Goal: Transaction & Acquisition: Purchase product/service

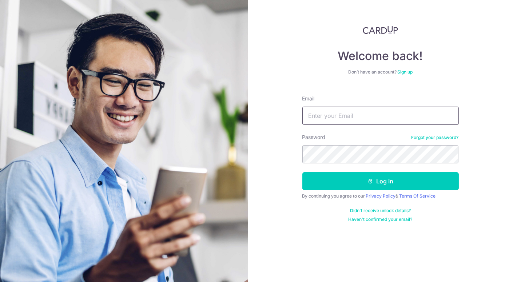
drag, startPoint x: 0, startPoint y: 0, endPoint x: 338, endPoint y: 114, distance: 357.1
click at [338, 114] on input "Email" at bounding box center [380, 116] width 156 height 18
type input "[EMAIL_ADDRESS][DOMAIN_NAME]"
click at [302, 172] on button "Log in" at bounding box center [380, 181] width 156 height 18
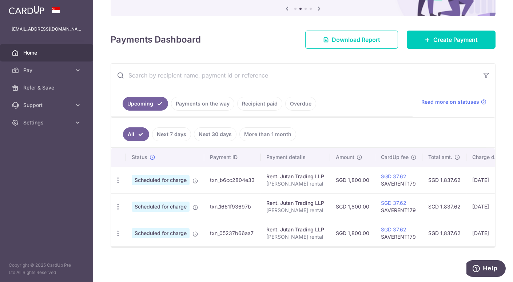
scroll to position [0, 117]
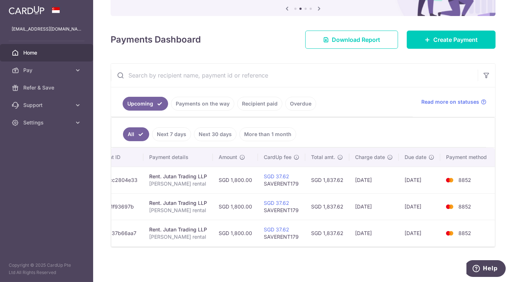
click at [164, 241] on td "Rent. Jutan Trading LLP Karmen rental" at bounding box center [178, 233] width 70 height 27
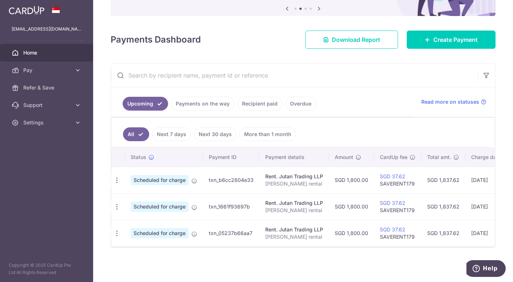
scroll to position [0, 0]
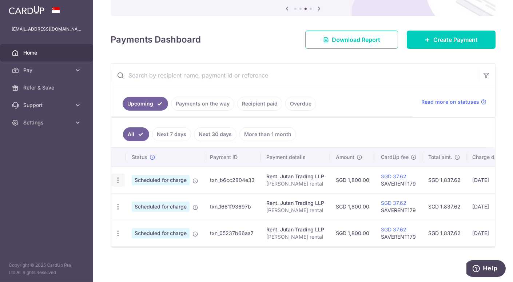
click at [117, 176] on icon "button" at bounding box center [118, 180] width 8 height 8
click at [126, 194] on link "Update payment" at bounding box center [150, 199] width 76 height 17
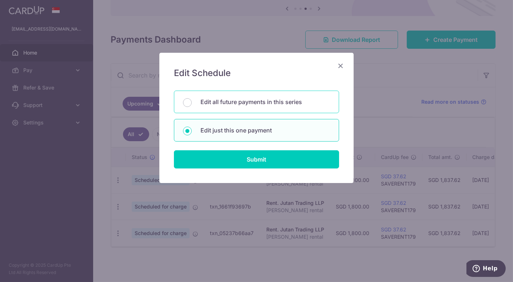
click at [224, 104] on p "Edit all future payments in this series" at bounding box center [266, 102] width 130 height 9
click at [192, 104] on input "Edit all future payments in this series" at bounding box center [187, 102] width 9 height 9
radio input "true"
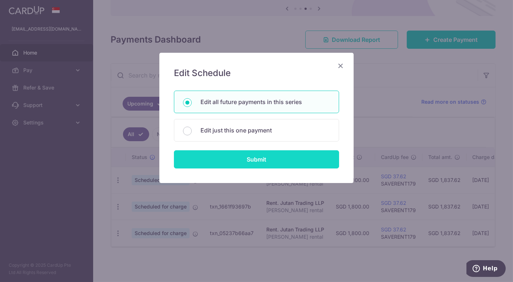
click at [214, 161] on input "Submit" at bounding box center [256, 159] width 165 height 18
radio input "true"
type input "1,800.00"
type input "Karmen rental"
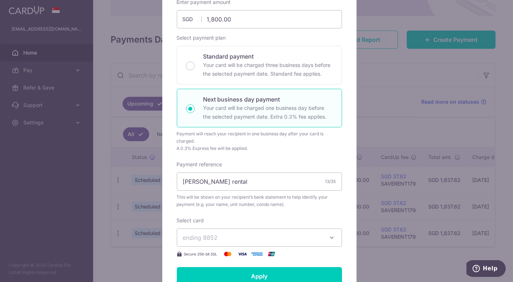
scroll to position [109, 0]
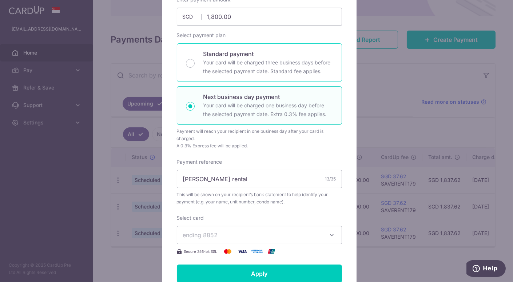
click at [196, 64] on div "Standard payment Your card will be charged three business days before the selec…" at bounding box center [259, 62] width 165 height 39
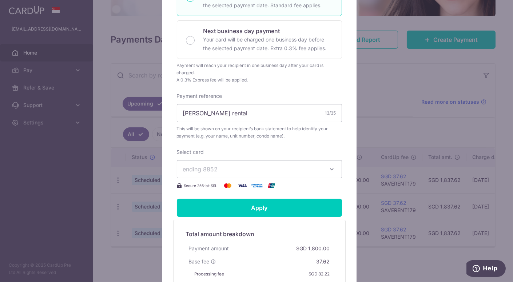
scroll to position [175, 0]
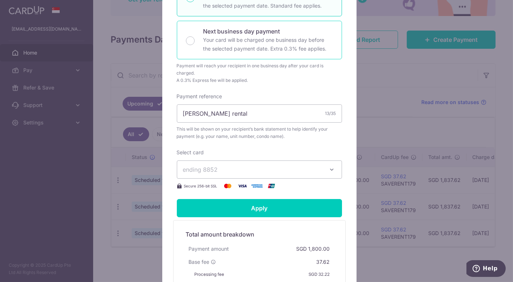
click at [194, 36] on div "Next business day payment Your card will be charged one business day before the…" at bounding box center [259, 40] width 165 height 39
radio input "false"
radio input "true"
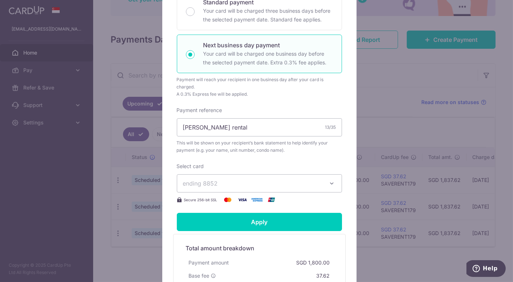
scroll to position [160, 0]
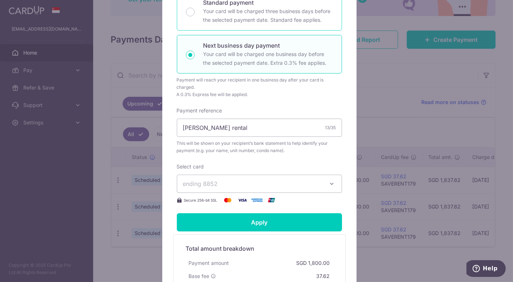
click at [198, 19] on div "Standard payment Your card will be charged three business days before the selec…" at bounding box center [259, 11] width 165 height 39
radio input "true"
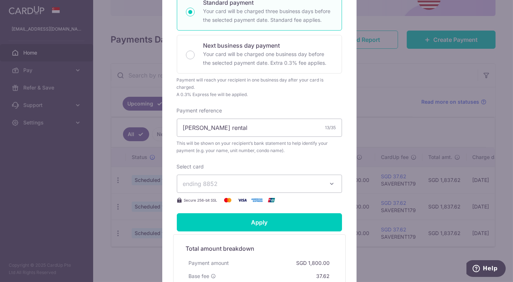
click at [205, 175] on button "ending 8852" at bounding box center [259, 184] width 165 height 18
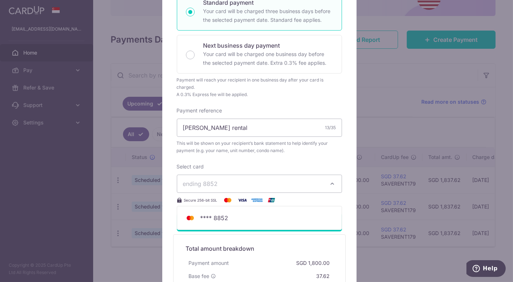
click at [215, 183] on span "ending 8852" at bounding box center [253, 183] width 140 height 9
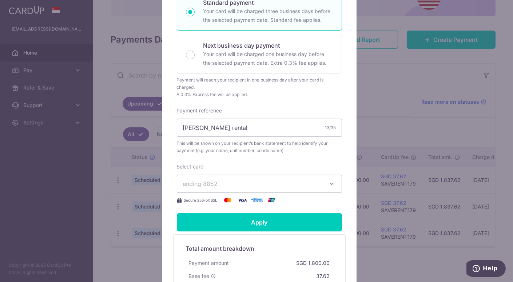
click at [215, 183] on span "ending 8852" at bounding box center [253, 183] width 140 height 9
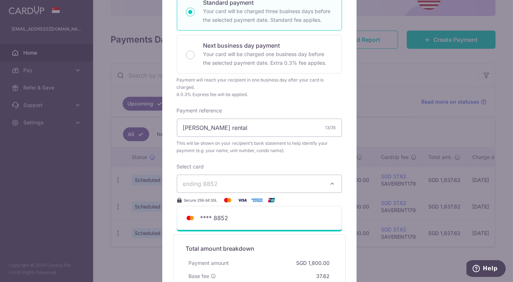
click at [230, 184] on span "ending 8852" at bounding box center [253, 183] width 140 height 9
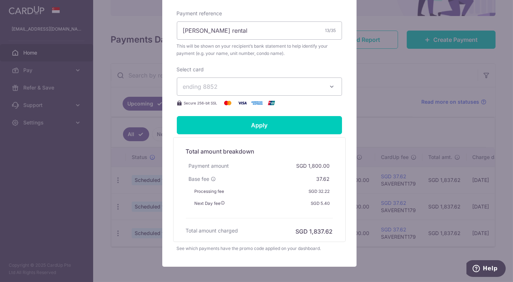
scroll to position [271, 0]
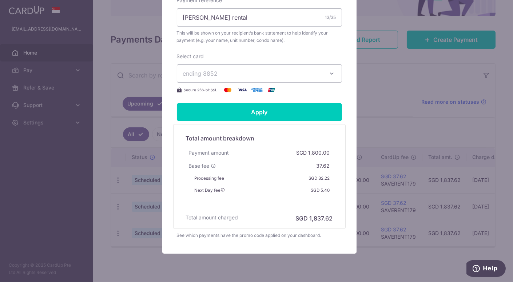
click at [323, 74] on button "ending 8852" at bounding box center [259, 73] width 165 height 18
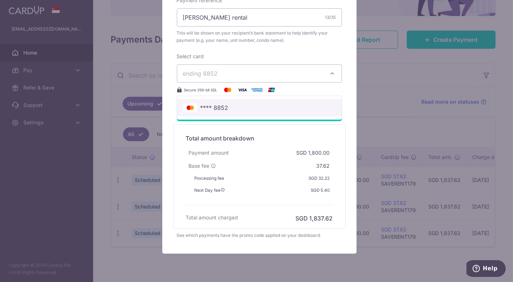
click at [295, 114] on link "**** 8852" at bounding box center [259, 107] width 164 height 17
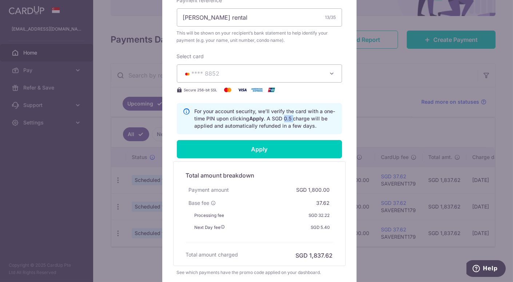
click at [295, 114] on p "For your account security, we’ll verify the card with a one-time PIN upon click…" at bounding box center [265, 119] width 141 height 22
click at [289, 70] on span "**** 8852" at bounding box center [253, 73] width 140 height 9
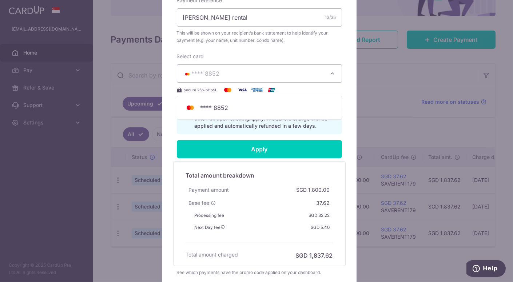
click at [290, 169] on div "Total amount breakdown Payment amount SGD 1,800.00 Base fee 37.62 Processing fe…" at bounding box center [259, 213] width 154 height 92
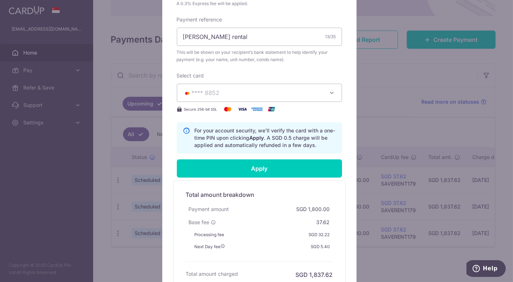
scroll to position [332, 0]
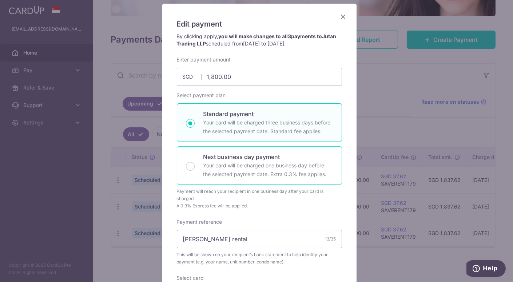
scroll to position [48, 0]
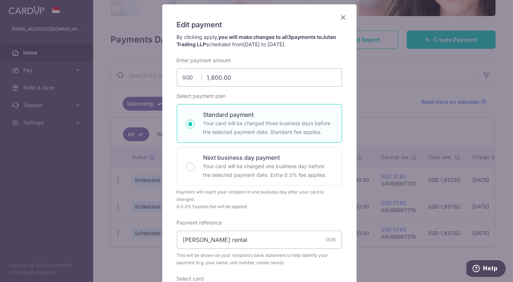
click at [339, 17] on icon "Close" at bounding box center [343, 17] width 9 height 9
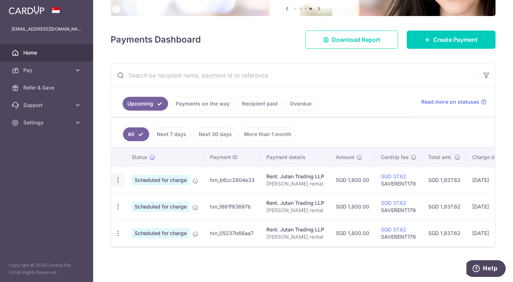
click at [117, 178] on icon "button" at bounding box center [118, 180] width 8 height 8
click at [147, 176] on span "Scheduled for charge" at bounding box center [161, 180] width 58 height 10
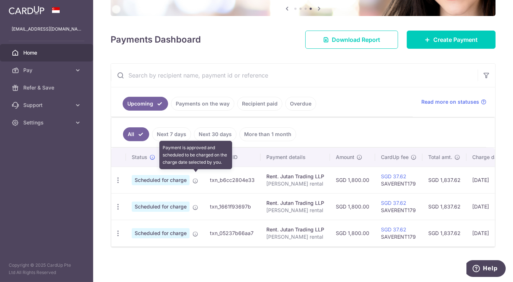
click at [196, 179] on icon at bounding box center [195, 181] width 6 height 6
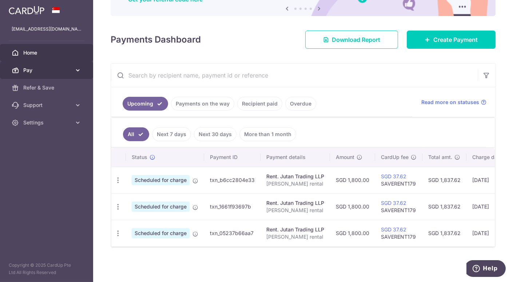
click at [59, 70] on span "Pay" at bounding box center [47, 70] width 48 height 7
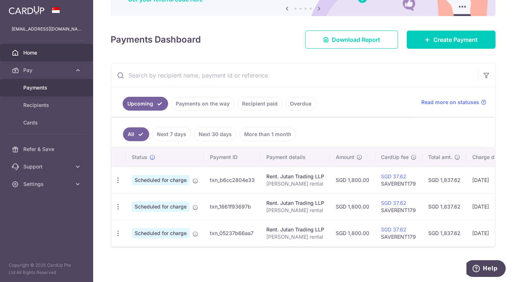
click at [52, 84] on span "Payments" at bounding box center [47, 87] width 48 height 7
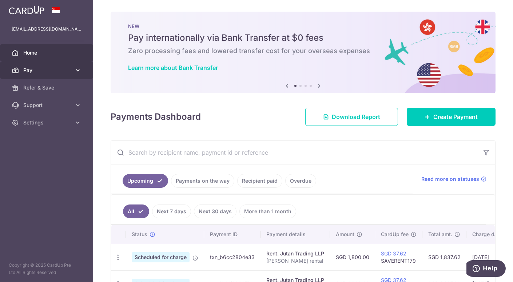
click at [47, 69] on span "Pay" at bounding box center [47, 70] width 48 height 7
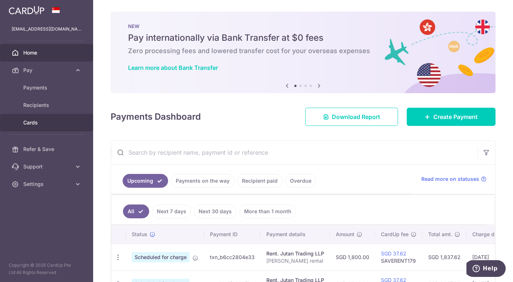
click at [36, 127] on link "Cards" at bounding box center [46, 122] width 93 height 17
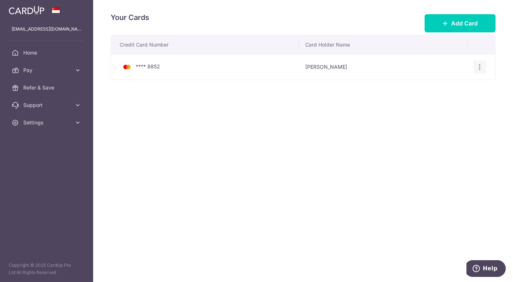
click at [481, 67] on icon "button" at bounding box center [480, 67] width 8 height 8
click at [441, 104] on span "Delete" at bounding box center [455, 104] width 49 height 9
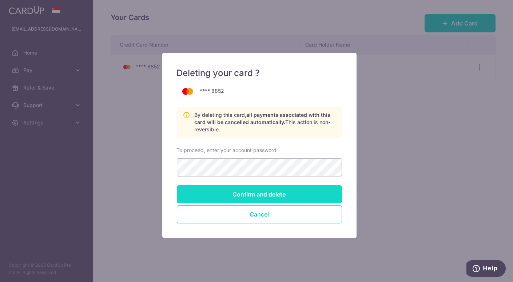
click at [257, 193] on input "Confirm and delete" at bounding box center [259, 194] width 165 height 18
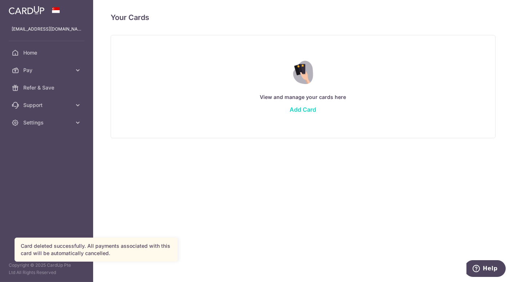
click at [309, 108] on link "Add Card" at bounding box center [303, 109] width 27 height 7
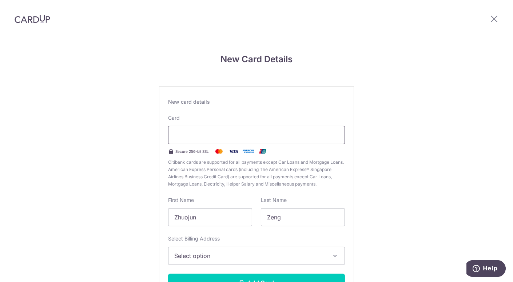
click at [272, 126] on div at bounding box center [256, 135] width 177 height 18
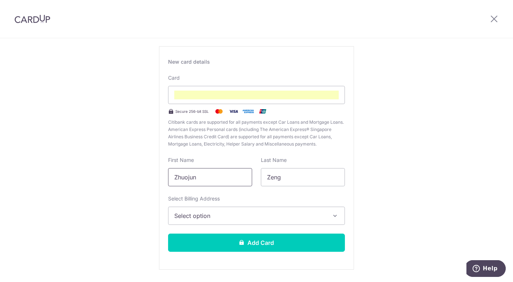
scroll to position [44, 0]
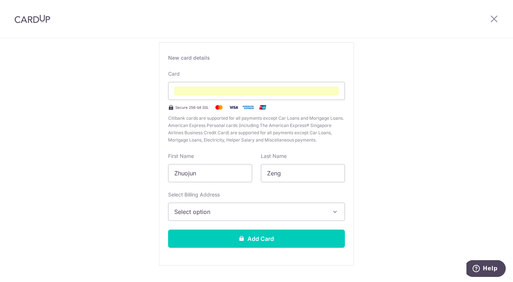
click at [233, 215] on span "Select option" at bounding box center [249, 211] width 151 height 9
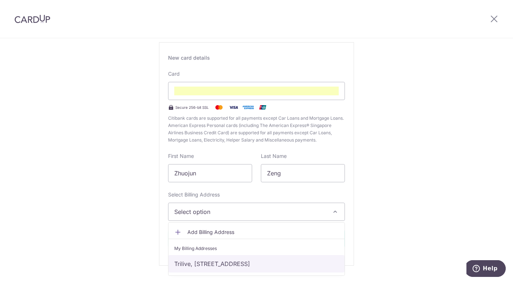
click at [234, 259] on link "Trilive, [STREET_ADDRESS]" at bounding box center [256, 263] width 176 height 17
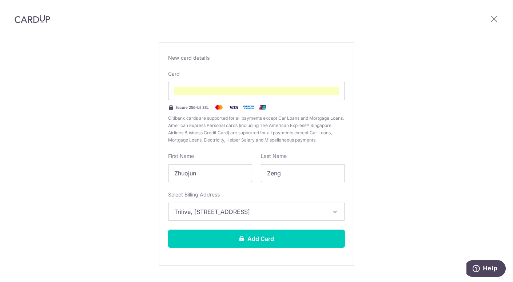
scroll to position [61, 0]
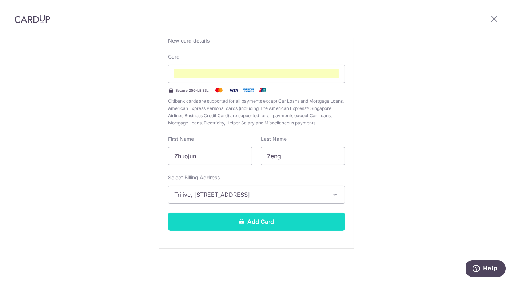
click at [265, 219] on button "Add Card" at bounding box center [256, 222] width 177 height 18
click at [288, 219] on button "Add Card" at bounding box center [256, 222] width 177 height 18
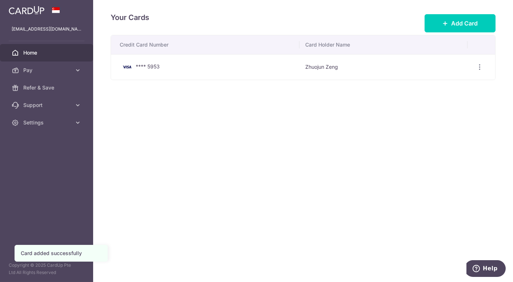
click at [63, 55] on span "Home" at bounding box center [47, 52] width 48 height 7
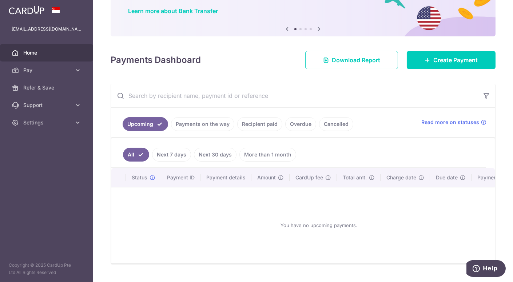
scroll to position [76, 0]
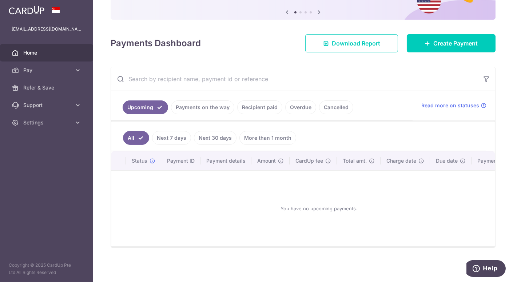
click at [172, 134] on link "Next 7 days" at bounding box center [171, 138] width 39 height 14
click at [214, 138] on link "Next 30 days" at bounding box center [215, 138] width 43 height 14
click at [263, 136] on link "More than 1 month" at bounding box center [267, 138] width 57 height 14
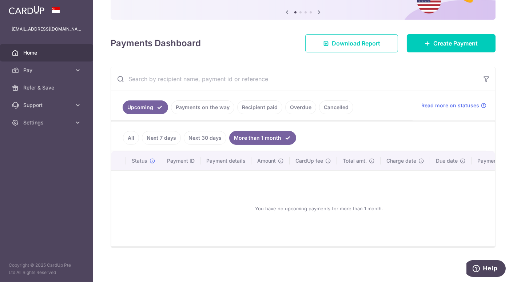
click at [128, 138] on link "All" at bounding box center [131, 138] width 16 height 14
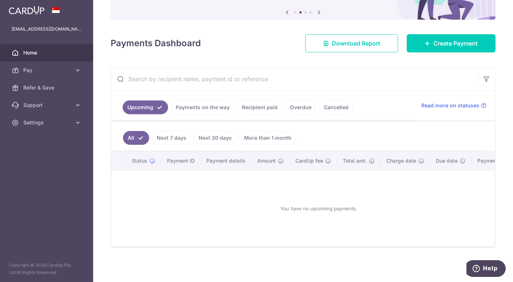
click at [323, 106] on link "Cancelled" at bounding box center [336, 107] width 34 height 14
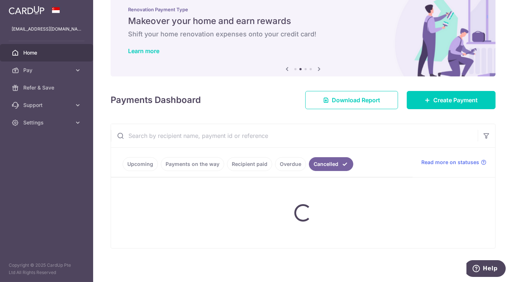
scroll to position [49, 0]
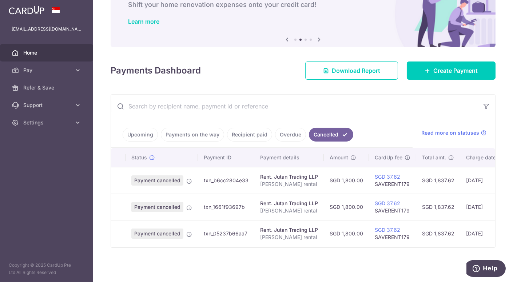
click at [430, 242] on td "SGD 1,837.62" at bounding box center [438, 233] width 44 height 27
click at [189, 178] on icon at bounding box center [189, 181] width 6 height 6
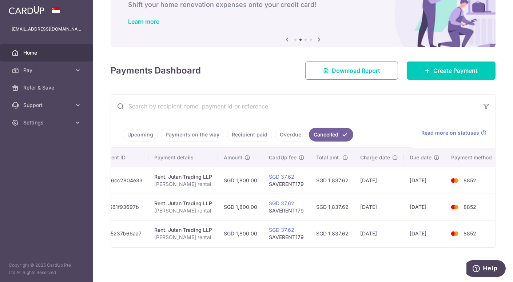
scroll to position [0, 110]
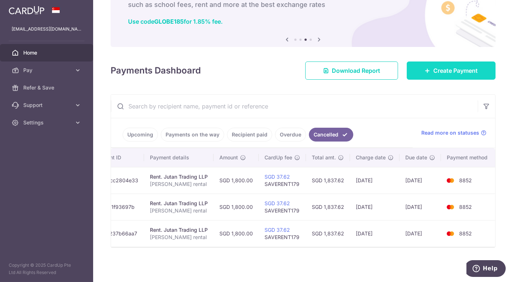
click at [425, 62] on link "Create Payment" at bounding box center [451, 70] width 89 height 18
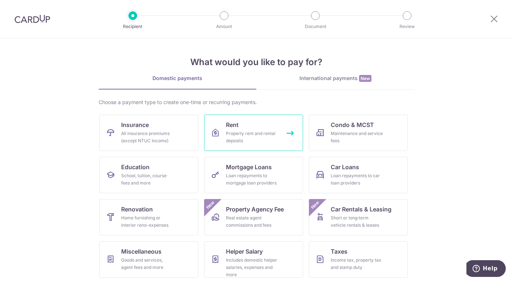
click at [241, 144] on div "Property rent and rental deposits" at bounding box center [252, 137] width 52 height 15
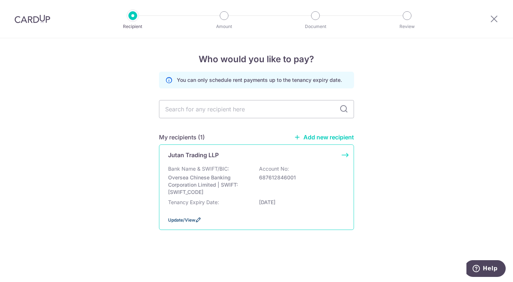
click at [187, 220] on span "Update/View" at bounding box center [181, 219] width 27 height 5
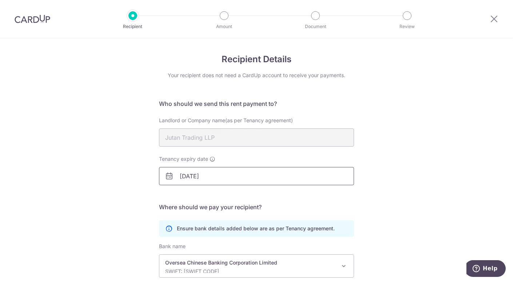
click at [210, 180] on input "[DATE]" at bounding box center [256, 176] width 195 height 18
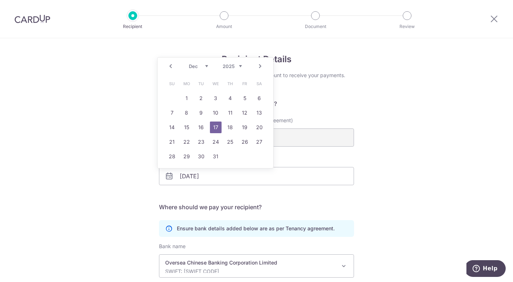
click at [195, 65] on select "Oct Nov Dec" at bounding box center [198, 66] width 19 height 6
click at [184, 146] on link "17" at bounding box center [187, 142] width 12 height 12
type input "[DATE]"
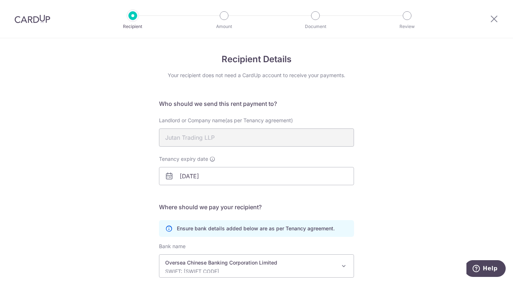
scroll to position [92, 0]
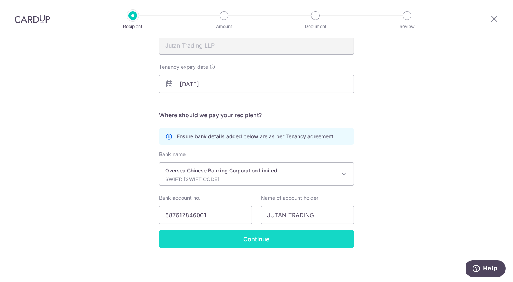
click at [168, 239] on input "Continue" at bounding box center [256, 239] width 195 height 18
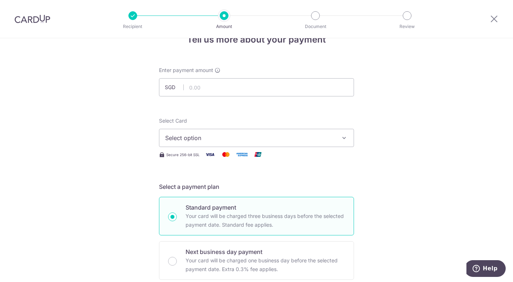
scroll to position [17, 0]
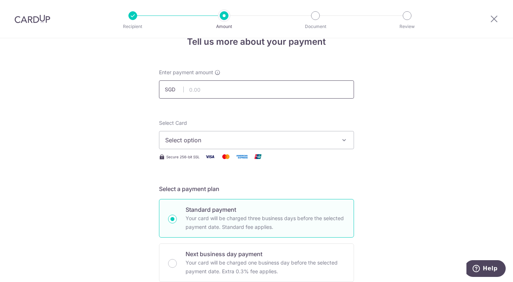
click at [202, 95] on input "text" at bounding box center [256, 89] width 195 height 18
type input "1,800.00"
click at [204, 148] on button "Select option" at bounding box center [256, 140] width 195 height 18
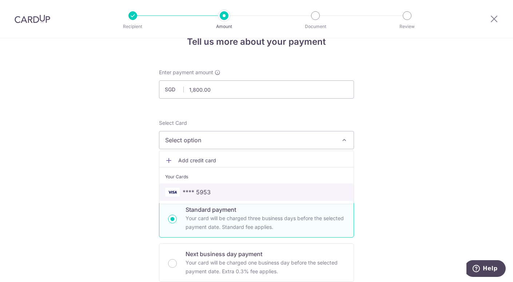
click at [204, 189] on span "**** 5953" at bounding box center [197, 192] width 28 height 9
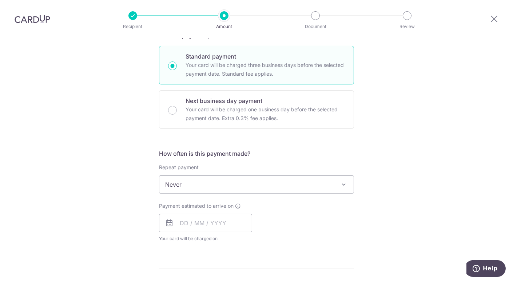
scroll to position [203, 0]
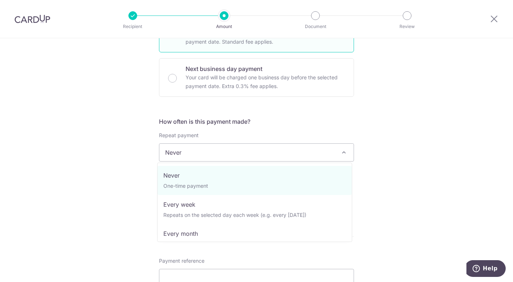
click at [203, 151] on span "Never" at bounding box center [256, 152] width 194 height 17
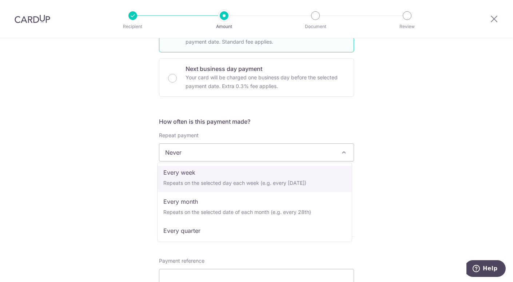
scroll to position [36, 0]
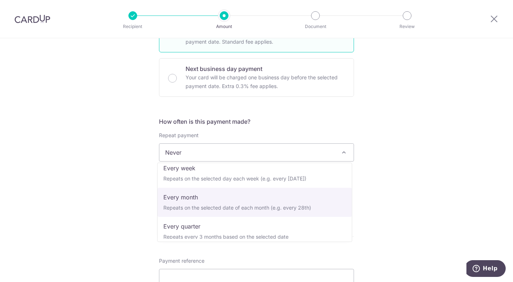
select select "3"
type input "[DATE]"
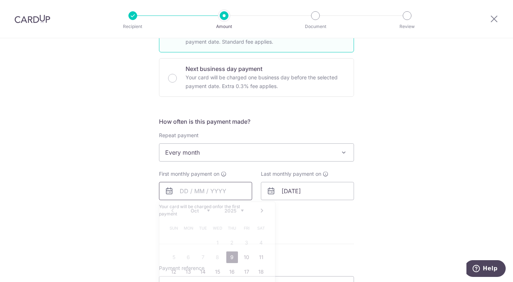
click at [199, 195] on input "text" at bounding box center [205, 191] width 93 height 18
click at [200, 191] on input "text" at bounding box center [205, 191] width 93 height 18
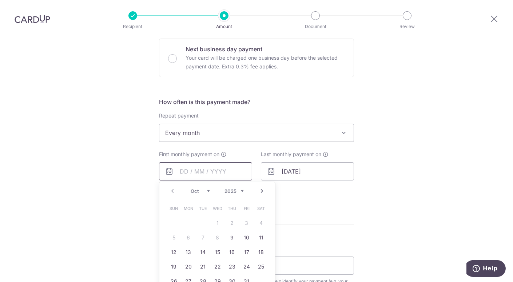
scroll to position [222, 0]
click at [243, 253] on link "17" at bounding box center [247, 252] width 12 height 12
type input "[DATE]"
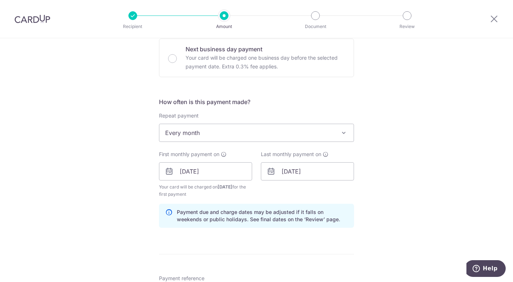
click at [260, 244] on form "Enter payment amount SGD 1,800.00 1800.00 Select Card **** 5953 Add credit card…" at bounding box center [256, 170] width 195 height 613
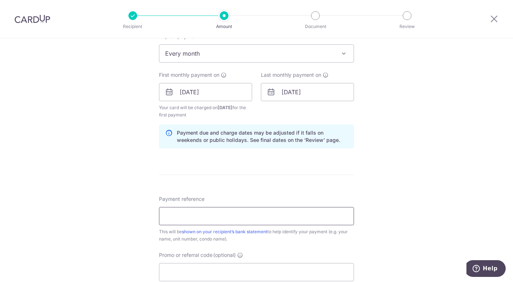
click at [252, 221] on input "Payment reference" at bounding box center [256, 216] width 195 height 18
type input "[PERSON_NAME] ([PERSON_NAME]) Rental"
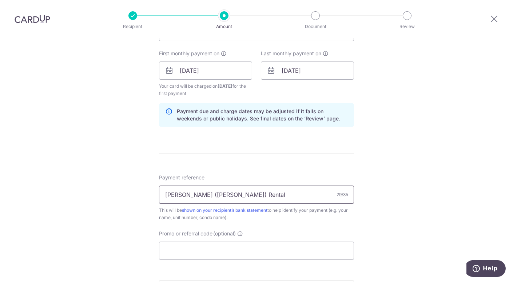
scroll to position [321, 0]
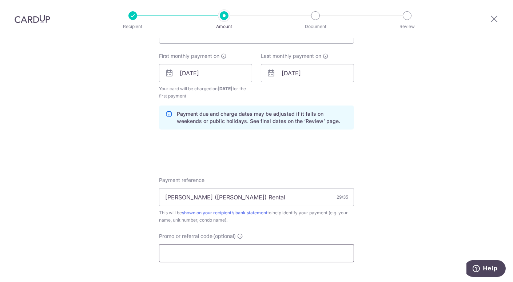
click at [207, 257] on input "Promo or referral code (optional)" at bounding box center [256, 253] width 195 height 18
paste input "3HOME25R"
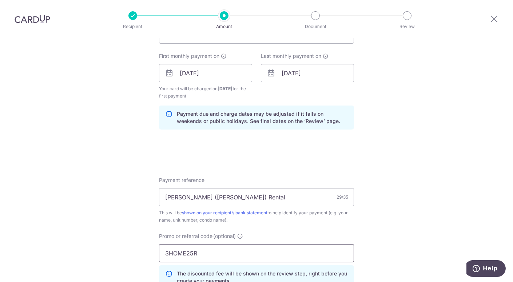
type input "3HOME25R"
click at [125, 246] on div "Tell us more about your payment Enter payment amount SGD 1,800.00 1800.00 Selec…" at bounding box center [256, 82] width 513 height 728
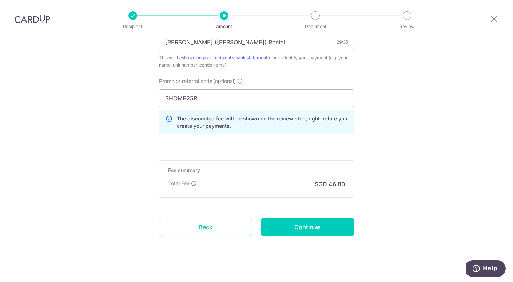
scroll to position [483, 0]
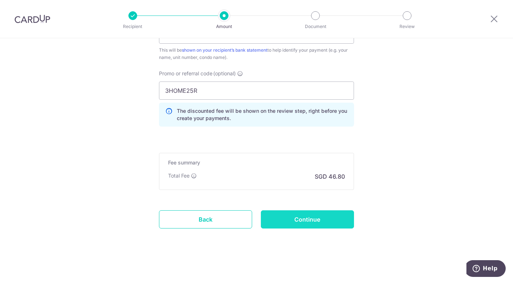
click at [281, 216] on input "Continue" at bounding box center [307, 219] width 93 height 18
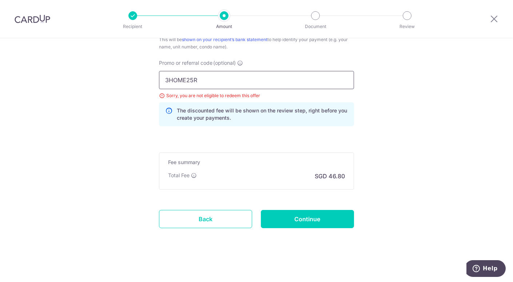
click at [210, 75] on input "3HOME25R" at bounding box center [256, 80] width 195 height 18
paste input "SAVERENT179"
type input "SAVERENT179"
click at [291, 221] on input "Continue" at bounding box center [307, 219] width 93 height 18
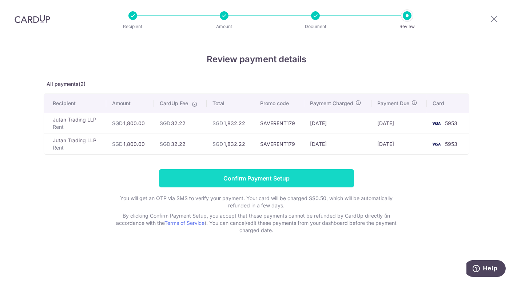
click at [281, 181] on input "Confirm Payment Setup" at bounding box center [256, 178] width 195 height 18
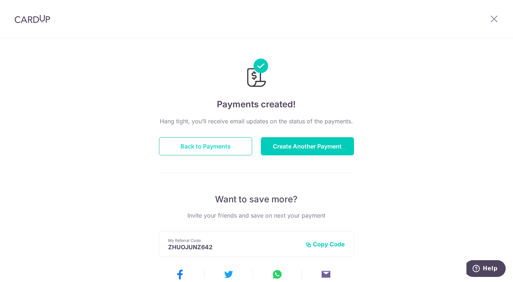
click at [230, 150] on button "Back to Payments" at bounding box center [205, 146] width 93 height 18
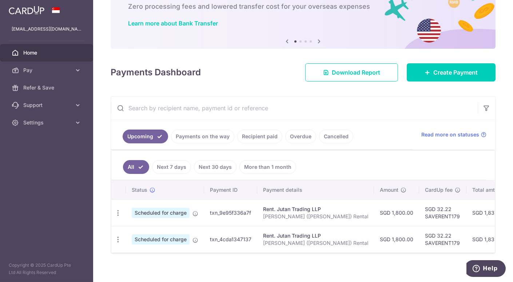
scroll to position [46, 0]
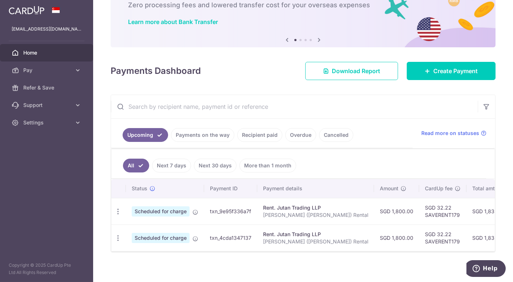
drag, startPoint x: 327, startPoint y: 255, endPoint x: 376, endPoint y: 255, distance: 49.1
click at [376, 255] on div "× Pause Schedule Pause all future payments in this series Pause just this one p…" at bounding box center [303, 141] width 420 height 282
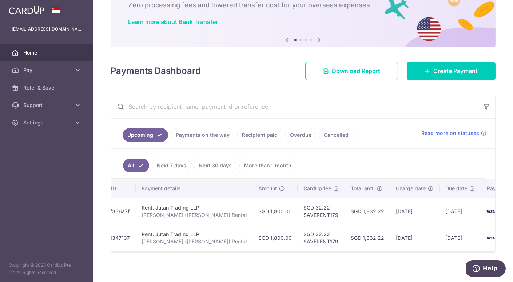
scroll to position [0, 122]
